Goal: Submit feedback/report problem

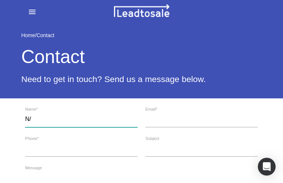
type input "N/A"
type input "[PERSON_NAME]"
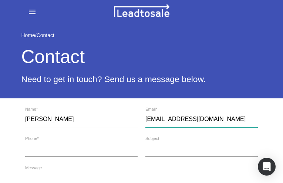
type input "[EMAIL_ADDRESS][DOMAIN_NAME]"
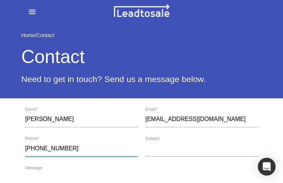
type input "[PHONE_NUMBER]"
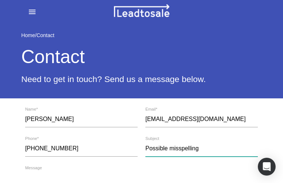
type input "Possible misspelling"
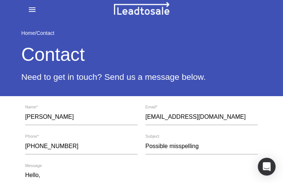
scroll to position [36, 0]
type textarea "Hello, I just saw "snippet", possibly a minor typo. Checking quickly with spell…"
